Goal: Navigation & Orientation: Find specific page/section

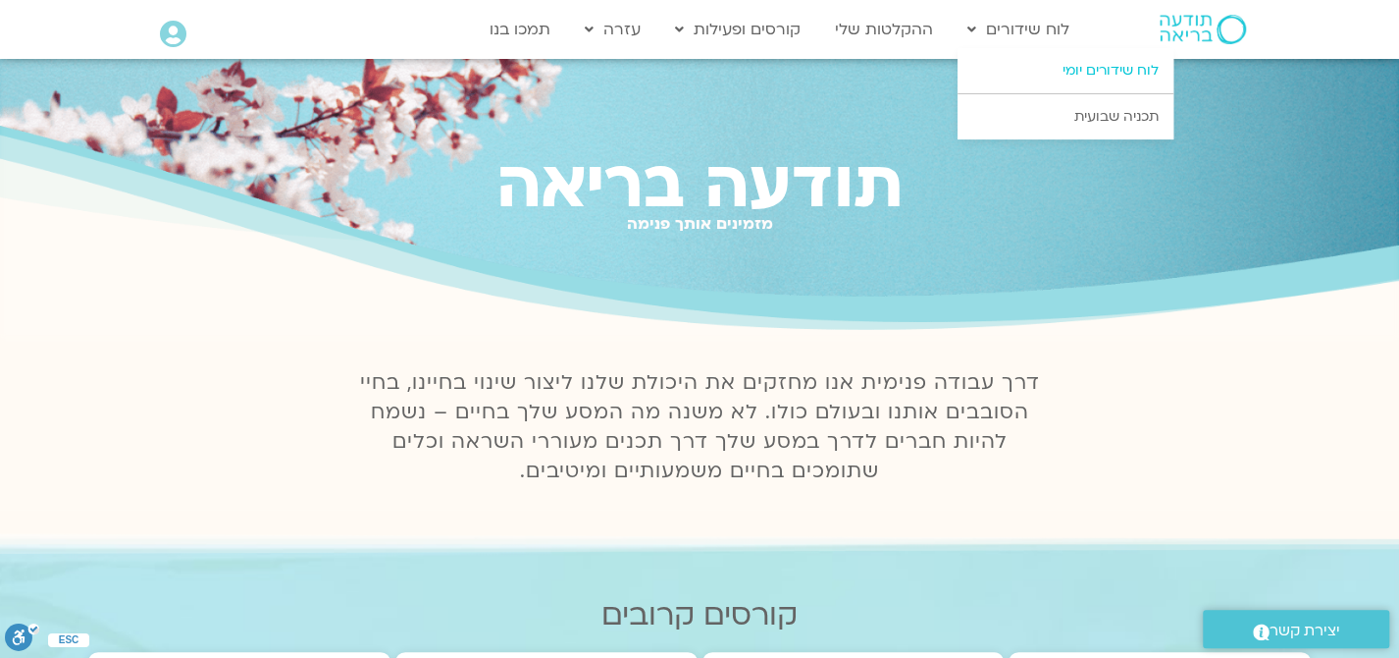
click at [1103, 62] on link "לוח שידורים יומי" at bounding box center [1066, 70] width 216 height 45
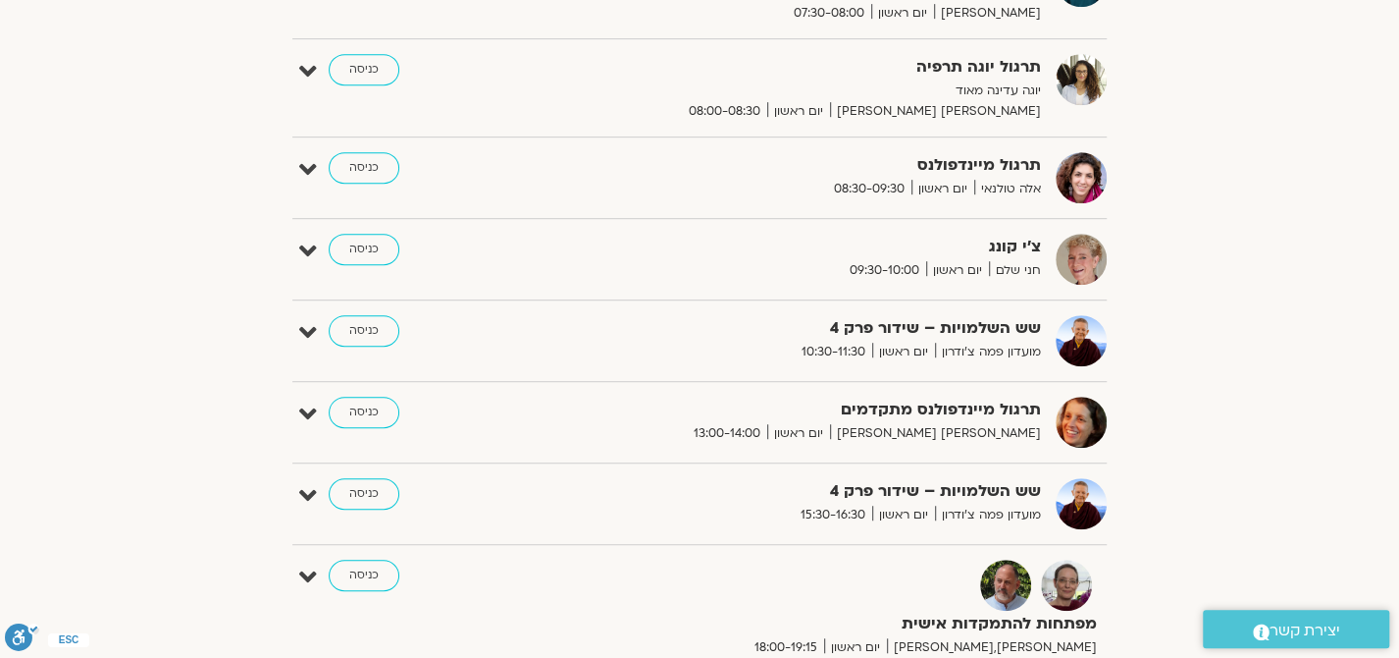
scroll to position [572, 0]
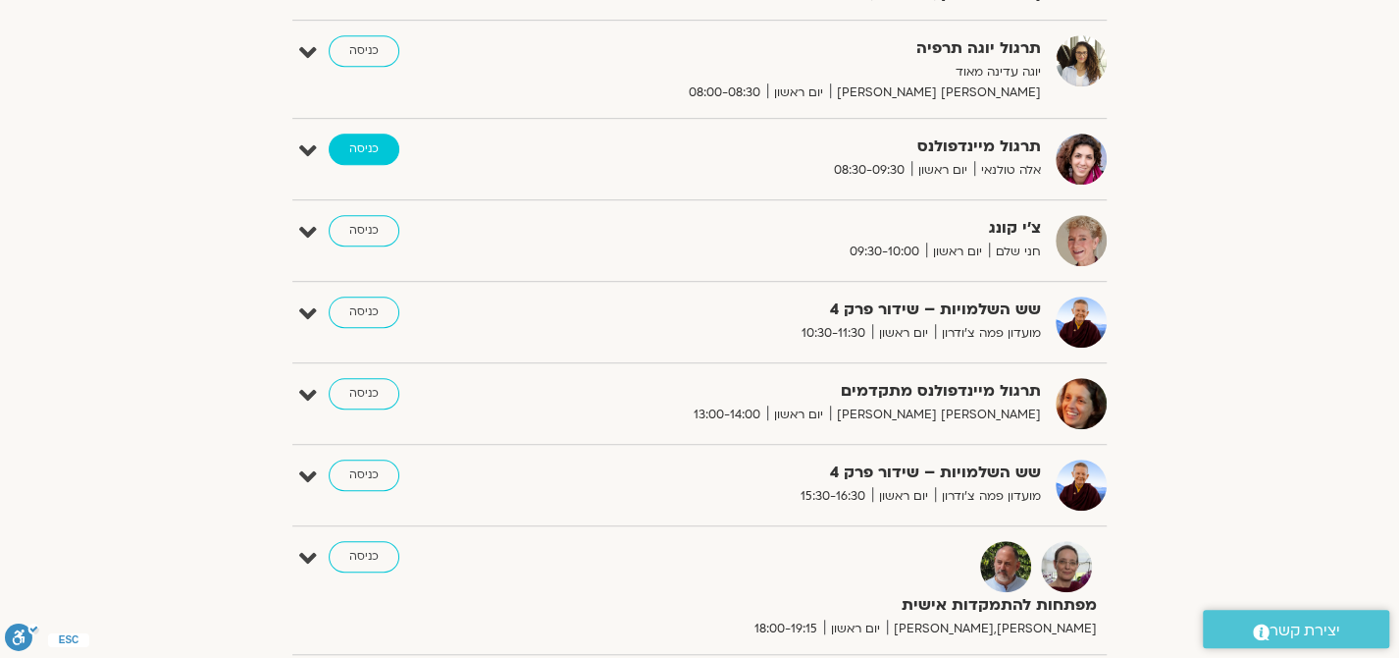
click at [361, 141] on link "כניסה" at bounding box center [364, 148] width 71 height 31
